Goal: Information Seeking & Learning: Learn about a topic

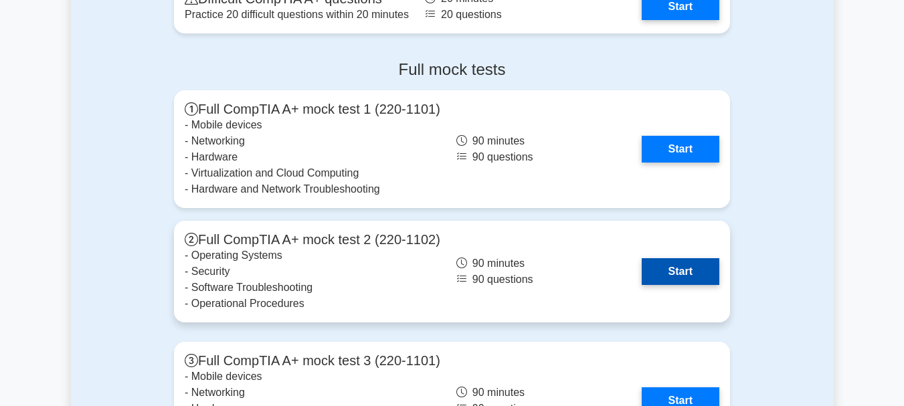
scroll to position [2849, 0]
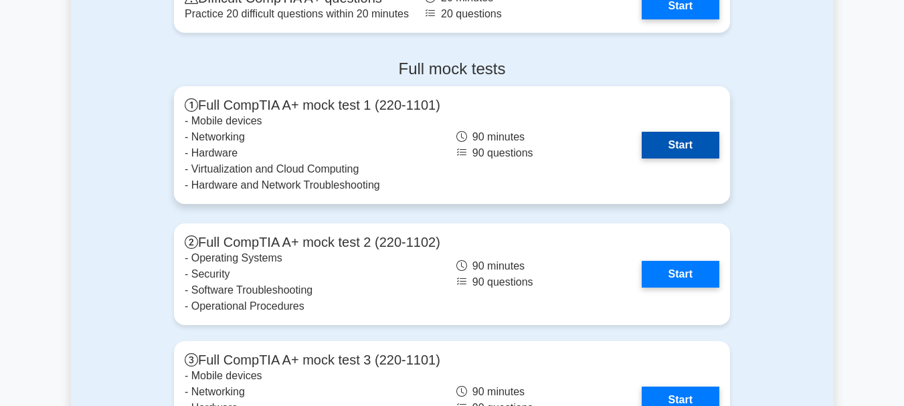
click at [660, 142] on link "Start" at bounding box center [680, 145] width 78 height 27
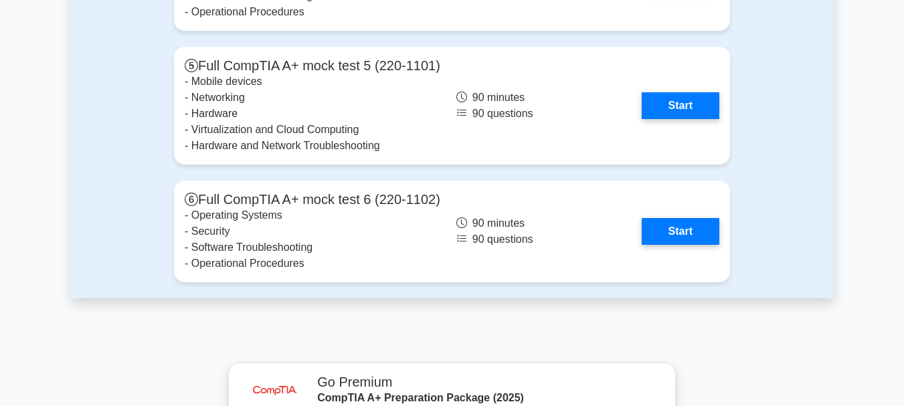
scroll to position [3232, 0]
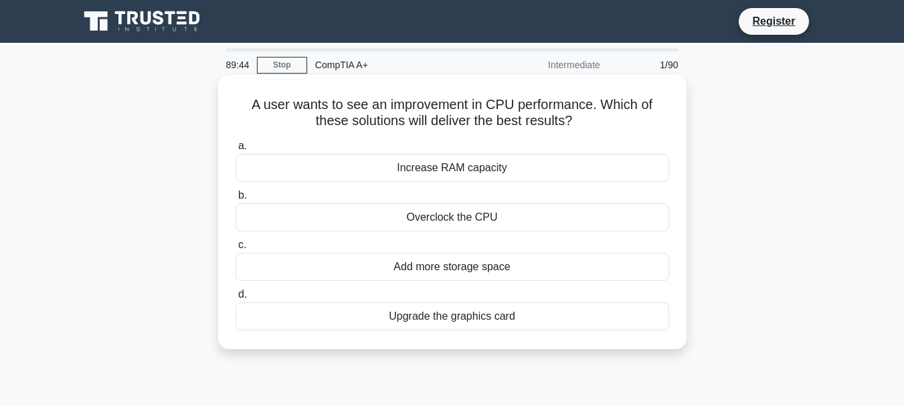
click at [400, 171] on div "Increase RAM capacity" at bounding box center [451, 168] width 433 height 28
click at [235, 150] on input "a. Increase RAM capacity" at bounding box center [235, 146] width 0 height 9
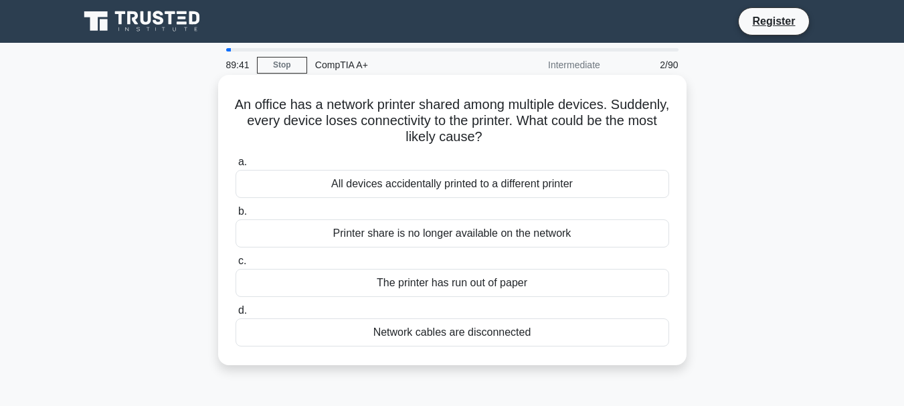
click at [352, 183] on div "All devices accidentally printed to a different printer" at bounding box center [451, 184] width 433 height 28
click at [235, 167] on input "a. All devices accidentally printed to a different printer" at bounding box center [235, 162] width 0 height 9
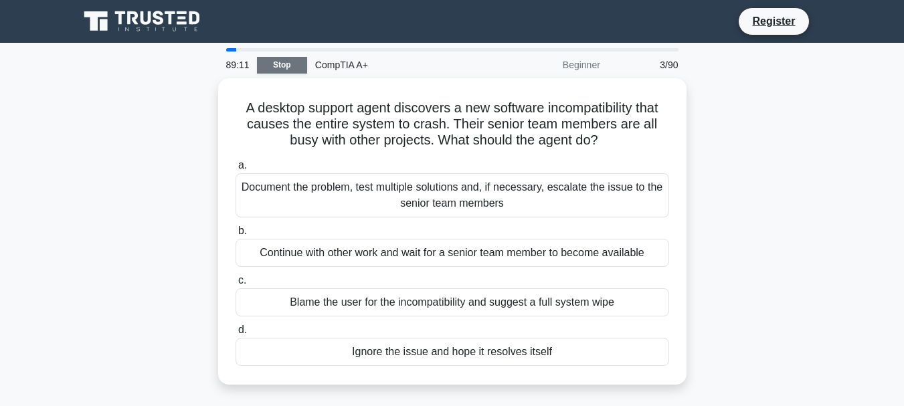
click at [286, 66] on link "Stop" at bounding box center [282, 65] width 50 height 17
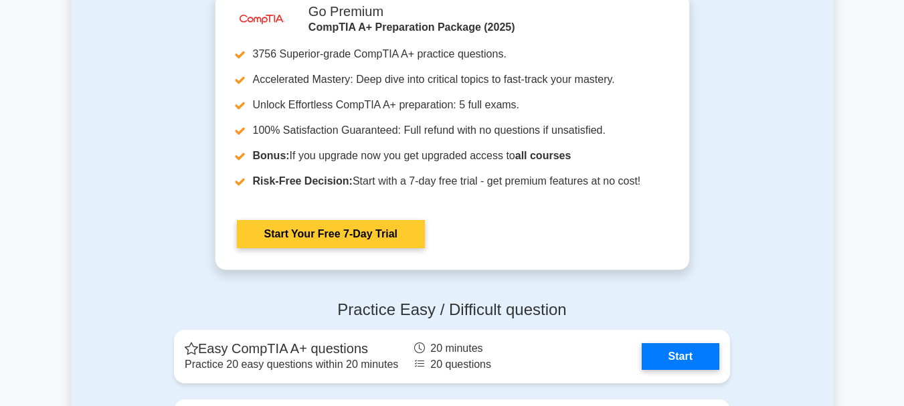
scroll to position [2427, 0]
